Goal: Information Seeking & Learning: Learn about a topic

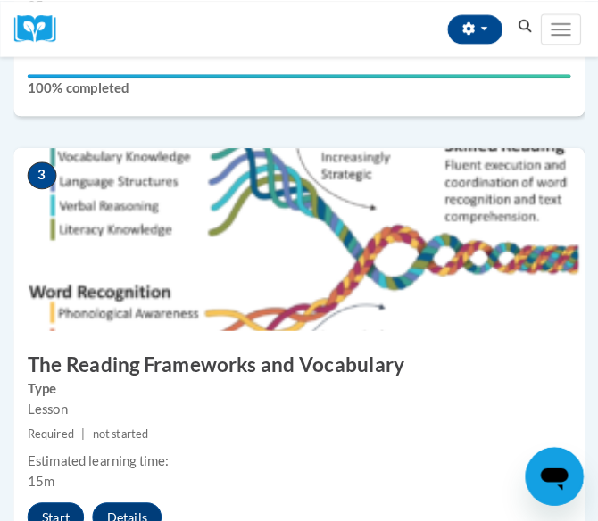
scroll to position [1357, 0]
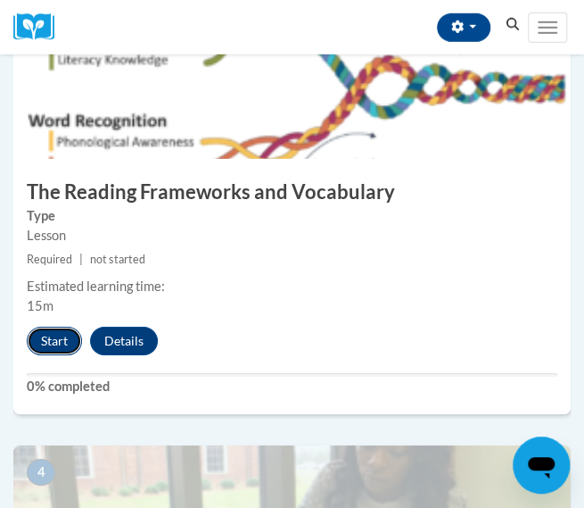
click at [57, 327] on button "Start" at bounding box center [54, 341] width 55 height 29
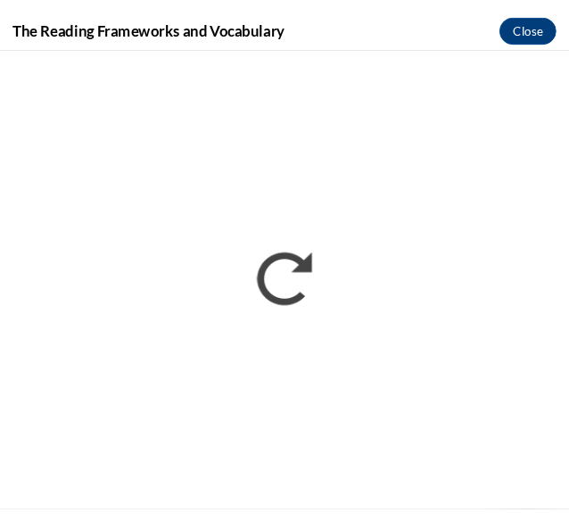
scroll to position [0, 0]
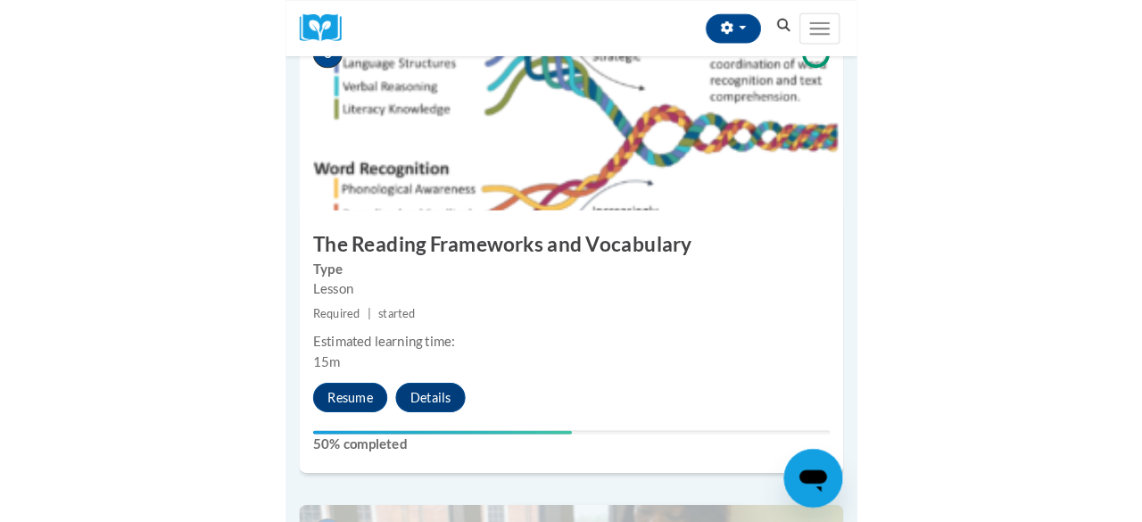
scroll to position [1366, 0]
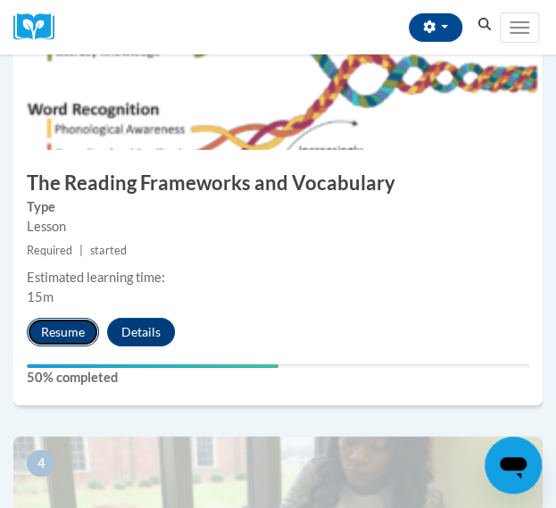
click at [62, 322] on button "Resume" at bounding box center [63, 332] width 72 height 29
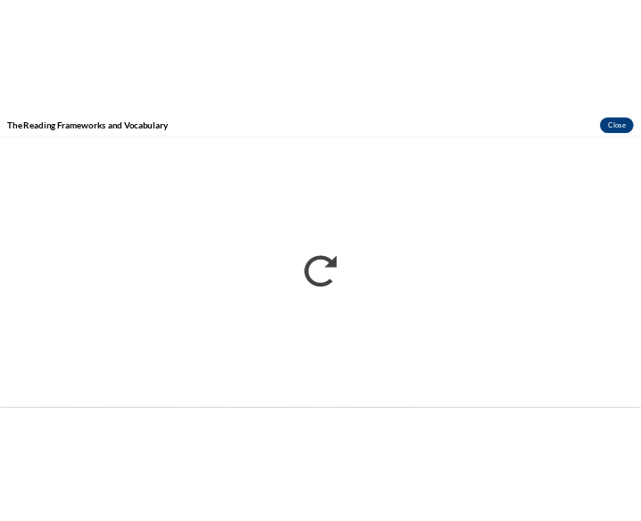
scroll to position [0, 0]
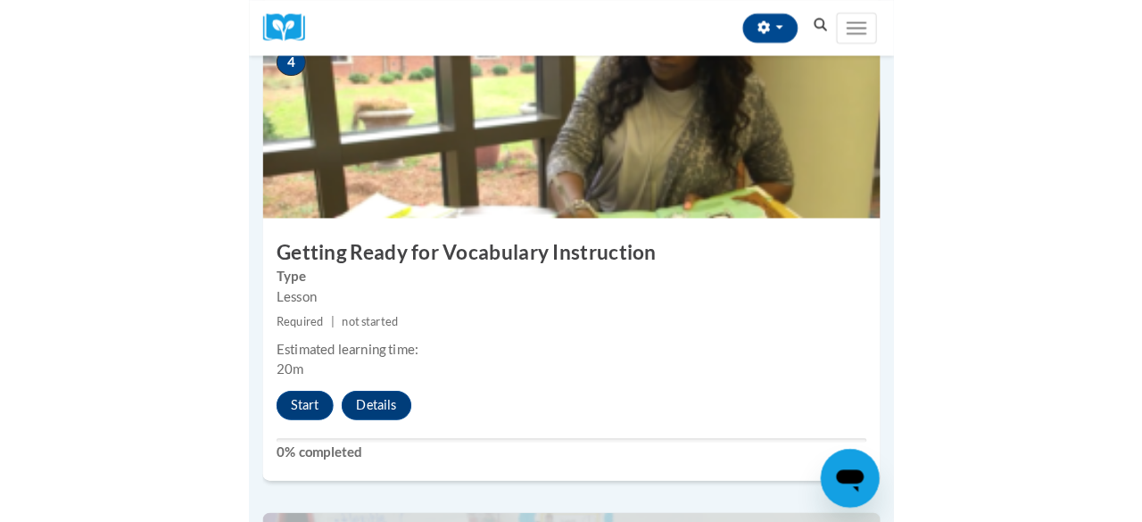
scroll to position [1866, 0]
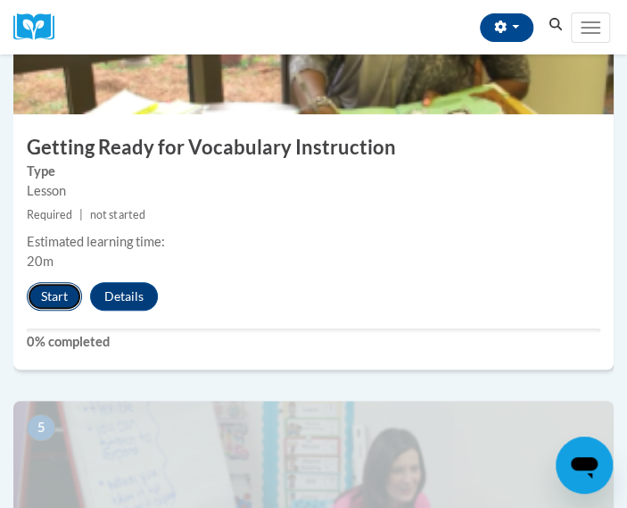
click at [41, 291] on button "Start" at bounding box center [54, 296] width 55 height 29
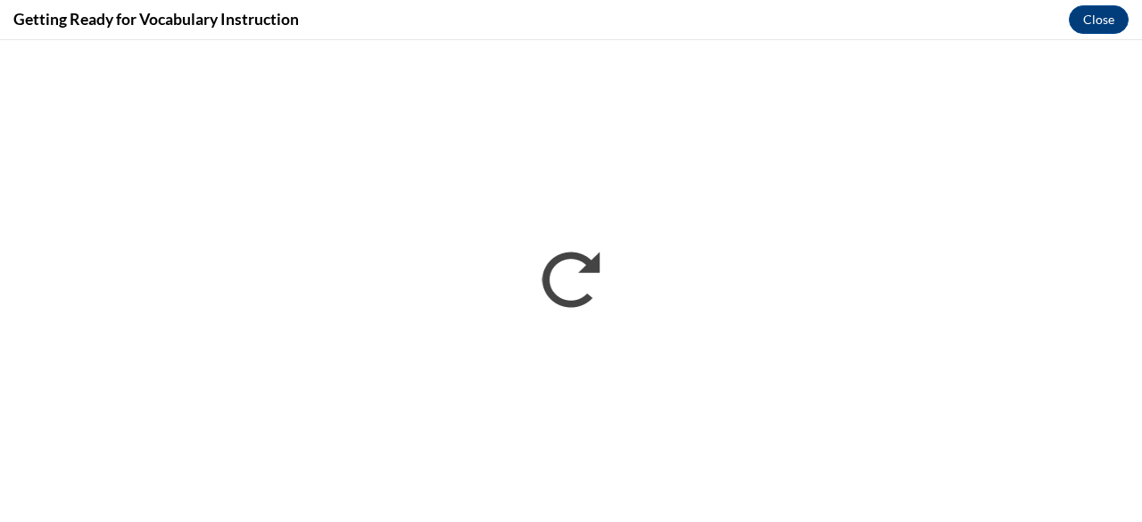
scroll to position [0, 0]
